Goal: Find specific page/section: Find specific page/section

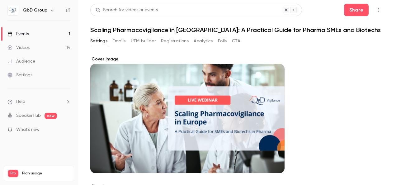
scroll to position [448, 0]
click at [27, 32] on div "Events" at bounding box center [17, 34] width 21 height 6
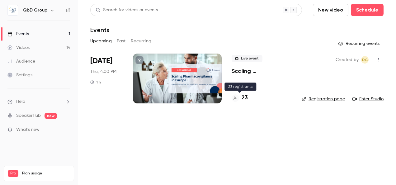
click at [244, 96] on h4 "23" at bounding box center [244, 98] width 6 height 8
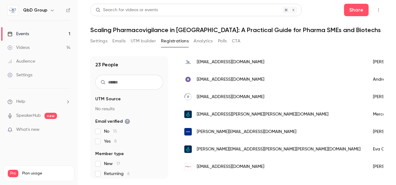
scroll to position [62, 0]
